Goal: Task Accomplishment & Management: Manage account settings

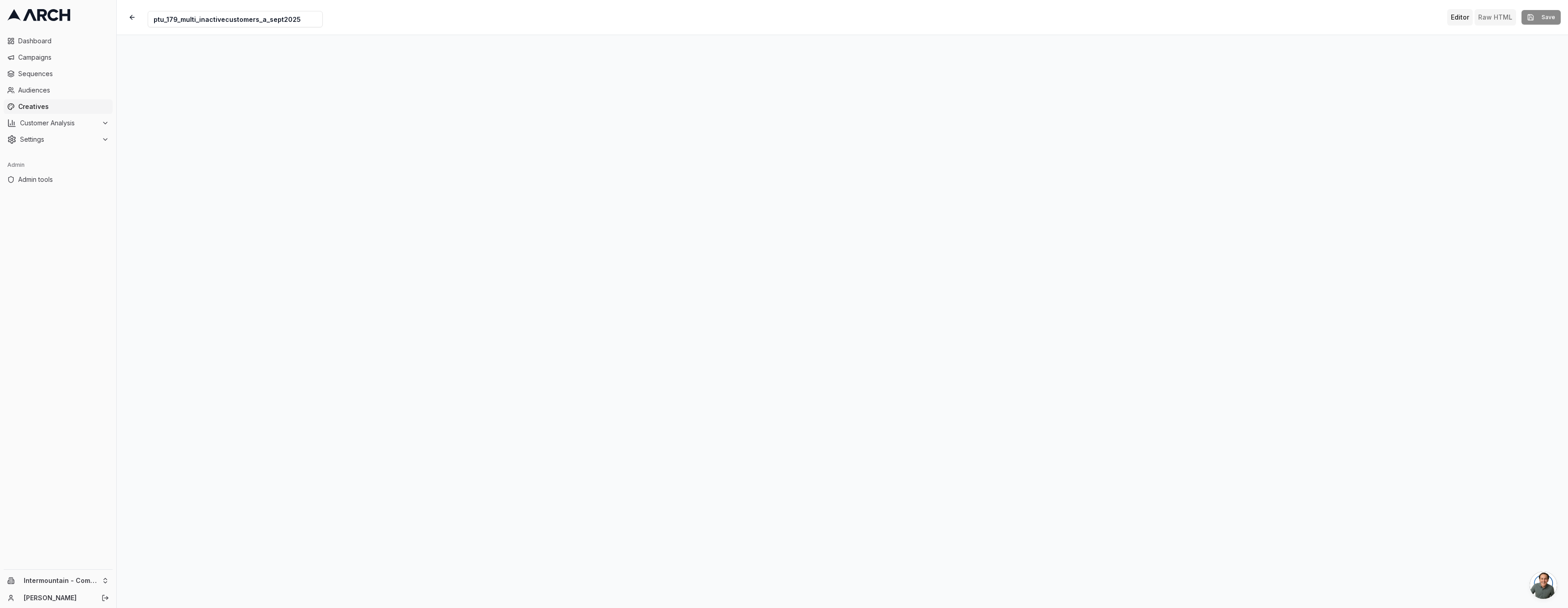
click at [1503, 17] on button "Raw HTML" at bounding box center [1495, 17] width 41 height 17
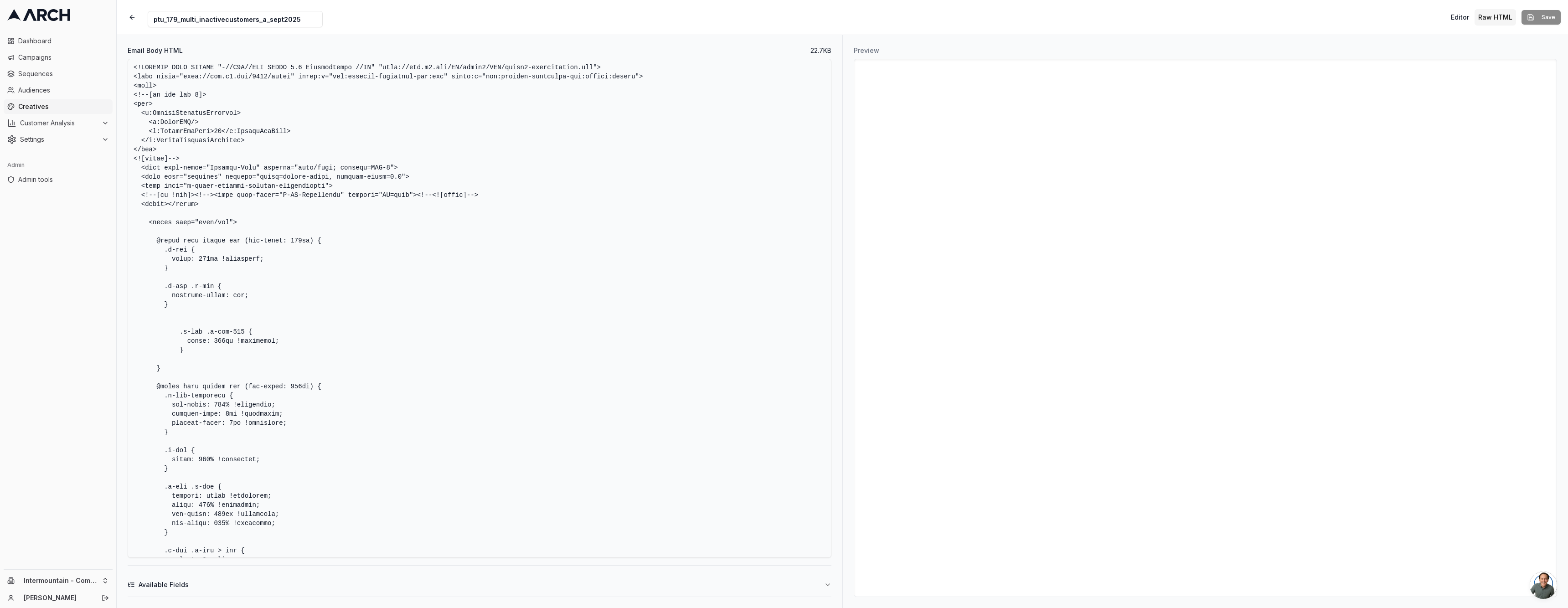
click at [531, 227] on textarea "Email Body HTML" at bounding box center [479, 308] width 704 height 500
click at [136, 15] on button "button" at bounding box center [132, 17] width 17 height 17
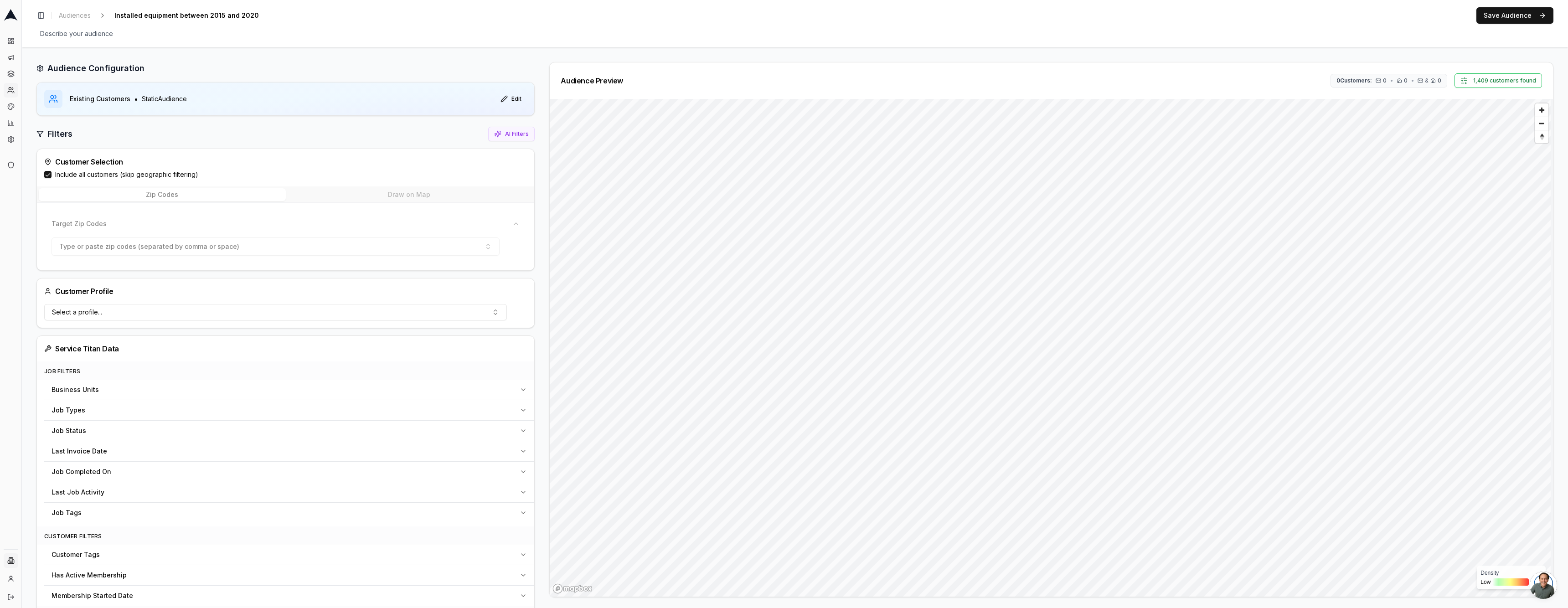
click at [17, 558] on html "Dashboard Campaigns Sequences Audiences Creatives Customer Analysis Settings Ad…" at bounding box center [784, 304] width 1568 height 608
click at [74, 421] on input "text" at bounding box center [76, 419] width 76 height 18
type input "irbis"
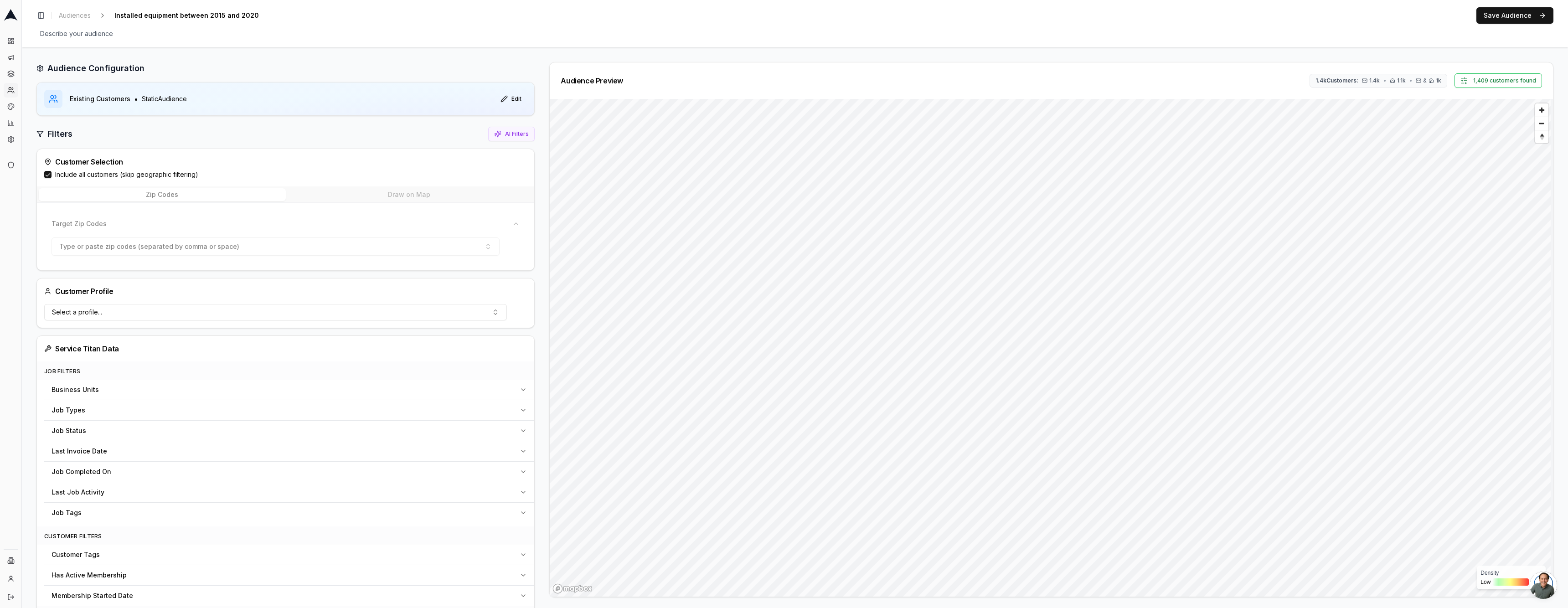
click at [66, 176] on label "Include all customers (skip geographic filtering)" at bounding box center [127, 174] width 143 height 9
click at [52, 176] on button "Include all customers (skip geographic filtering)" at bounding box center [48, 175] width 7 height 7
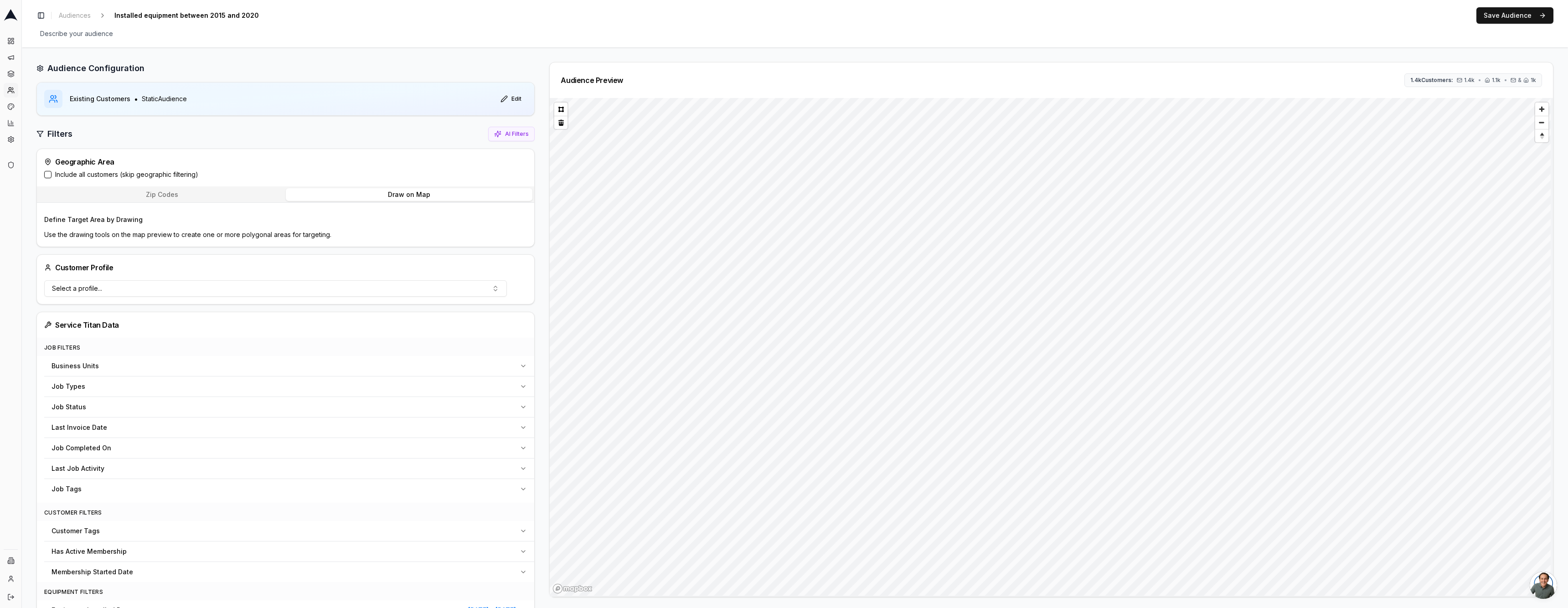
click at [422, 191] on button "Draw on Map" at bounding box center [409, 194] width 247 height 13
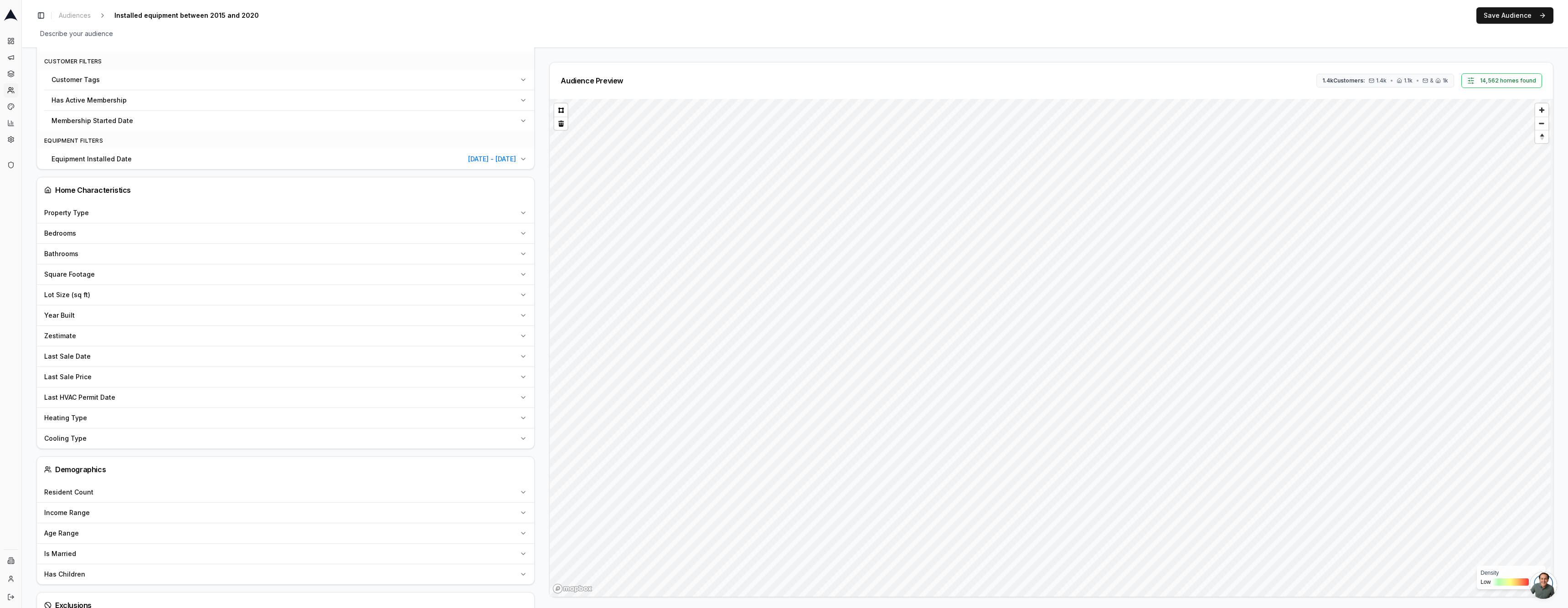
scroll to position [416, 0]
